Goal: Task Accomplishment & Management: Manage account settings

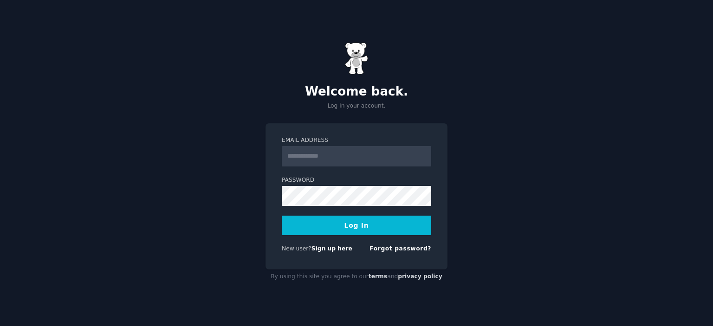
click at [332, 156] on input "Email Address" at bounding box center [356, 156] width 149 height 20
type input "**********"
click at [336, 220] on button "Log In" at bounding box center [356, 225] width 149 height 19
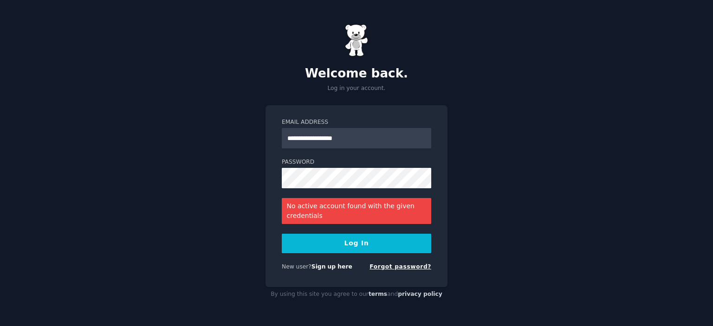
click at [390, 267] on link "Forgot password?" at bounding box center [400, 267] width 62 height 6
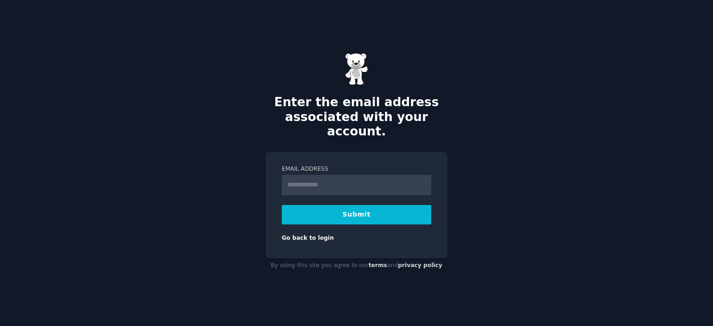
click at [354, 181] on input "Email Address" at bounding box center [356, 185] width 149 height 20
type input "**********"
click at [330, 206] on button "Submit" at bounding box center [356, 214] width 149 height 19
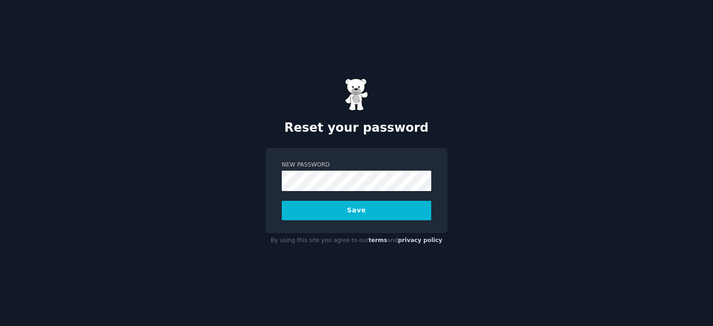
click at [355, 209] on button "Save" at bounding box center [356, 210] width 149 height 19
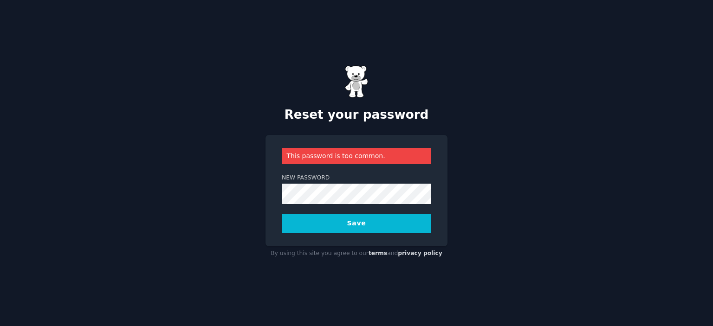
click at [355, 230] on button "Save" at bounding box center [356, 223] width 149 height 19
click at [367, 218] on button "Save" at bounding box center [356, 223] width 149 height 19
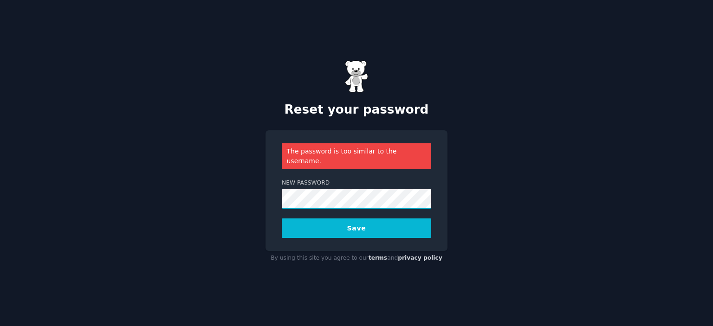
click at [282, 219] on button "Save" at bounding box center [356, 228] width 149 height 19
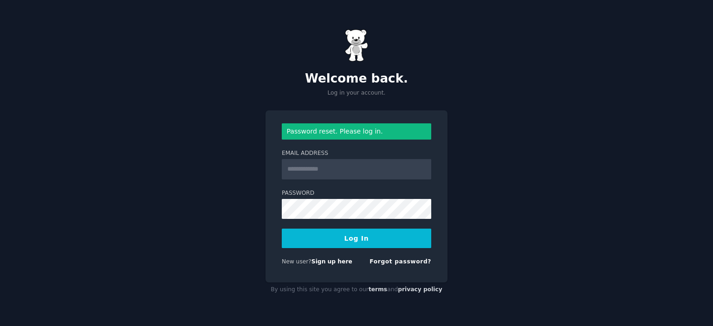
click at [315, 167] on input "Email Address" at bounding box center [356, 169] width 149 height 20
type input "**********"
click at [282, 229] on button "Log In" at bounding box center [356, 238] width 149 height 19
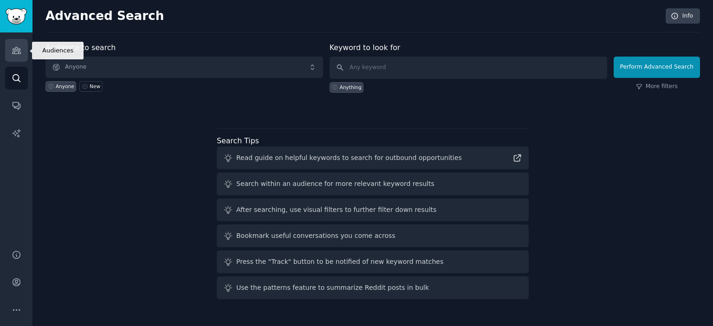
click at [18, 51] on icon "Sidebar" at bounding box center [16, 50] width 8 height 6
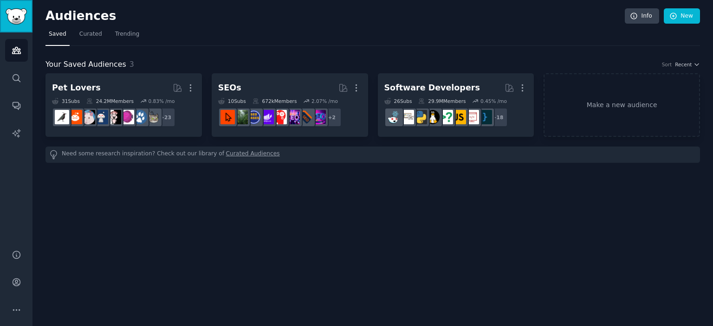
click at [12, 17] on img "Sidebar" at bounding box center [16, 16] width 21 height 16
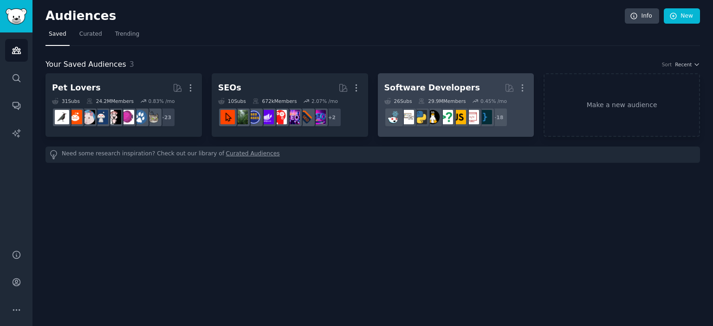
click at [424, 85] on div "Software Developers" at bounding box center [432, 88] width 96 height 12
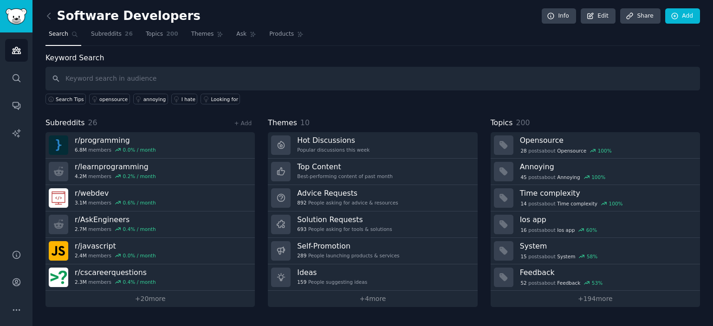
click at [470, 109] on div "Keyword Search Search Tips opensource annoying I hate Looking for Subreddits 26…" at bounding box center [372, 179] width 654 height 255
click at [557, 13] on link "Info" at bounding box center [558, 16] width 34 height 16
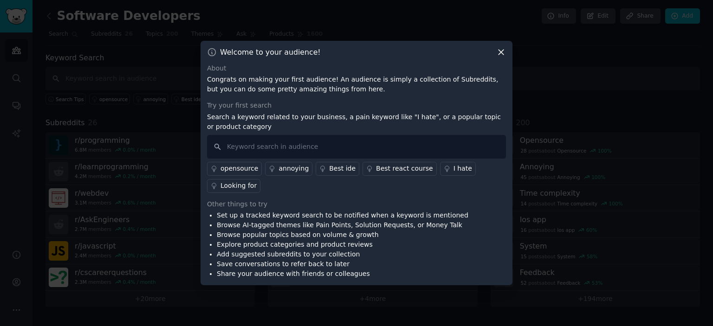
click at [503, 56] on icon at bounding box center [501, 52] width 10 height 10
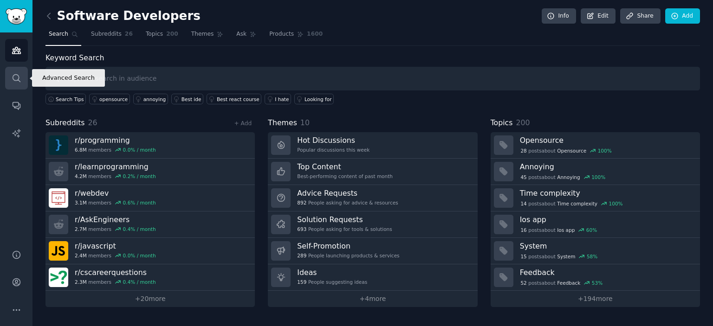
click at [18, 74] on icon "Sidebar" at bounding box center [17, 78] width 10 height 10
